Goal: Navigation & Orientation: Find specific page/section

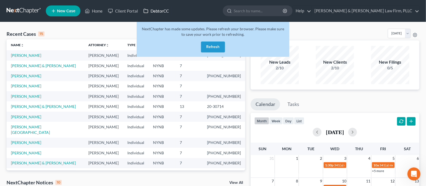
click at [156, 11] on link "DebtorCC" at bounding box center [156, 11] width 31 height 10
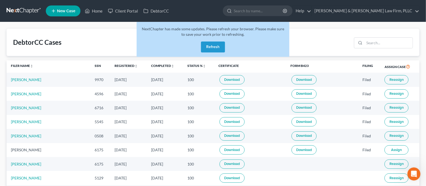
click at [216, 51] on button "Refresh" at bounding box center [213, 46] width 24 height 11
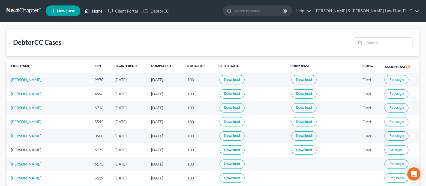
click at [91, 10] on link "Home" at bounding box center [93, 11] width 23 height 10
